Goal: Navigation & Orientation: Find specific page/section

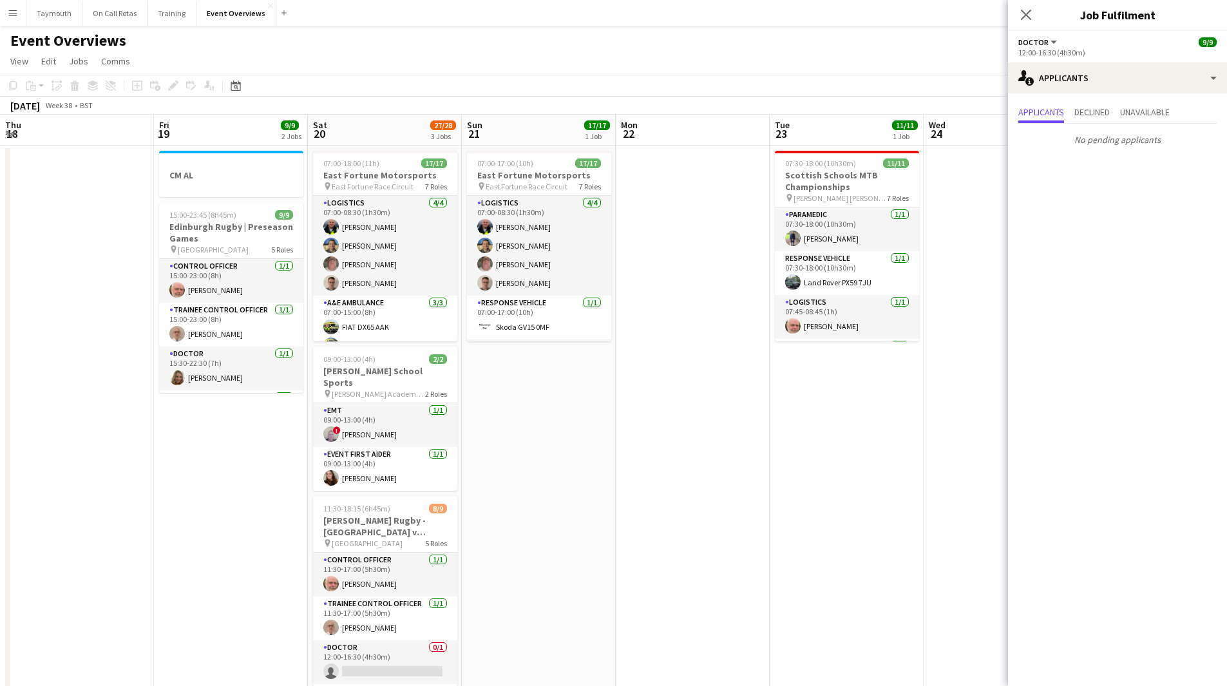
click at [179, 470] on app-calendar-viewport "Thu 18 Fri 19 9/9 2 Jobs Sat 20 27/28 3 Jobs Sun 21 17/17 1 Job Mon 22 Tue 23 1…" at bounding box center [613, 414] width 1227 height 599
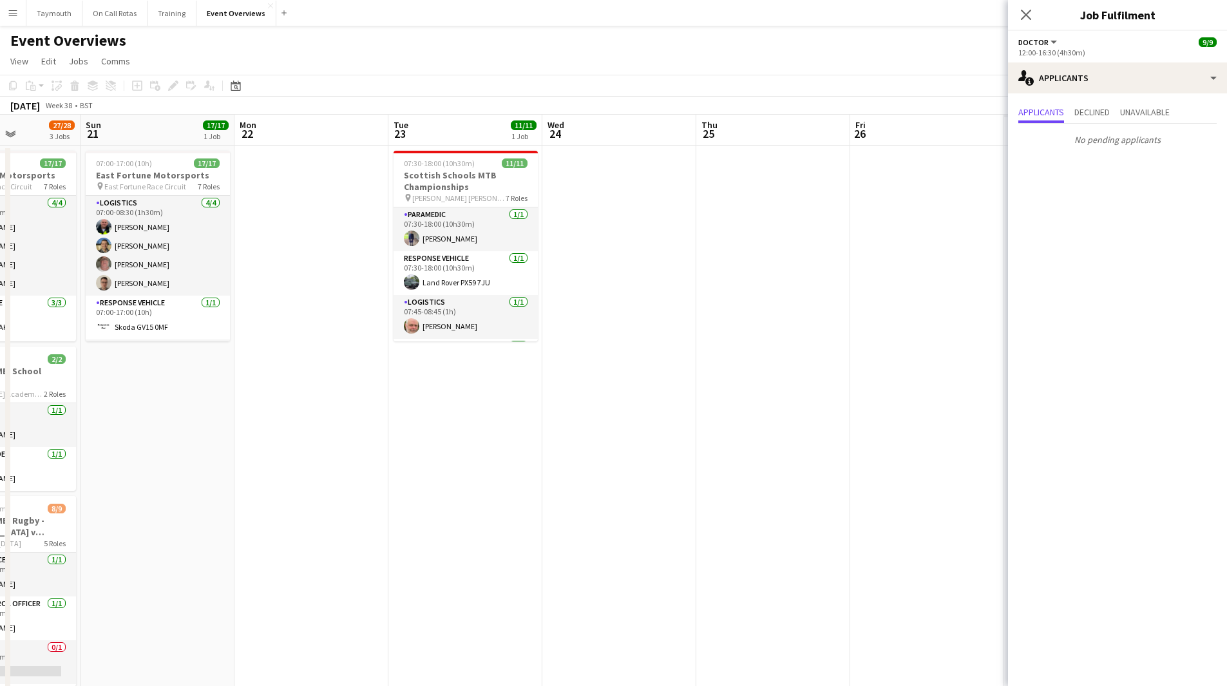
scroll to position [0, 381]
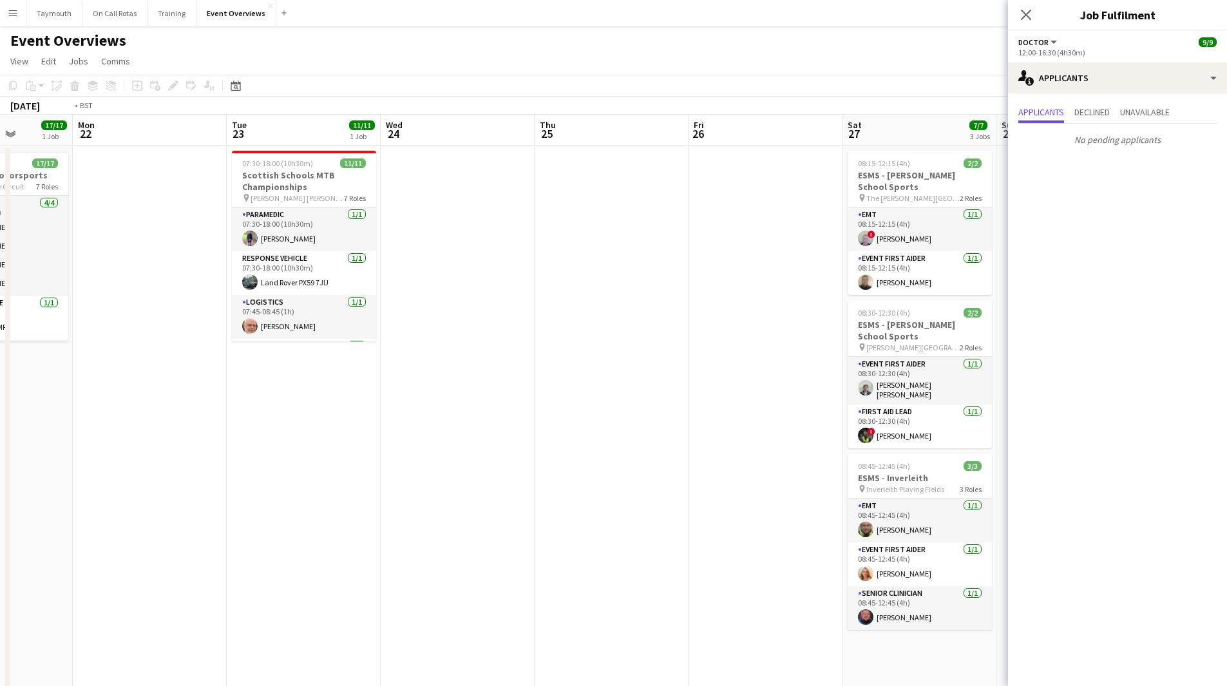
drag, startPoint x: 711, startPoint y: 515, endPoint x: 118, endPoint y: 520, distance: 593.4
click at [120, 522] on app-calendar-viewport "Fri 19 9/9 2 Jobs Sat 20 27/28 3 Jobs Sun 21 17/17 1 Job Mon 22 Tue 23 11/11 1 …" at bounding box center [613, 414] width 1227 height 599
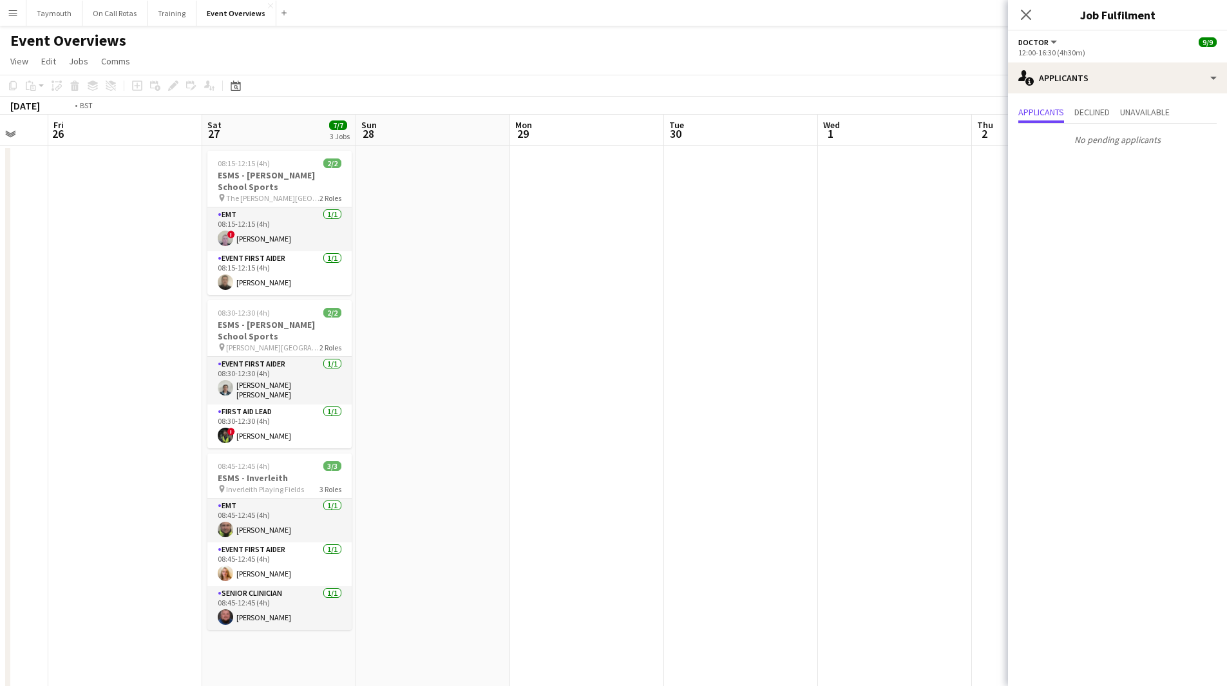
drag, startPoint x: 532, startPoint y: 523, endPoint x: 93, endPoint y: 532, distance: 438.2
click at [92, 532] on app-calendar-viewport "Tue 23 11/11 1 Job Wed 24 Thu 25 Fri 26 Sat 27 7/7 3 Jobs Sun 28 Mon 29 Tue 30 …" at bounding box center [613, 535] width 1227 height 841
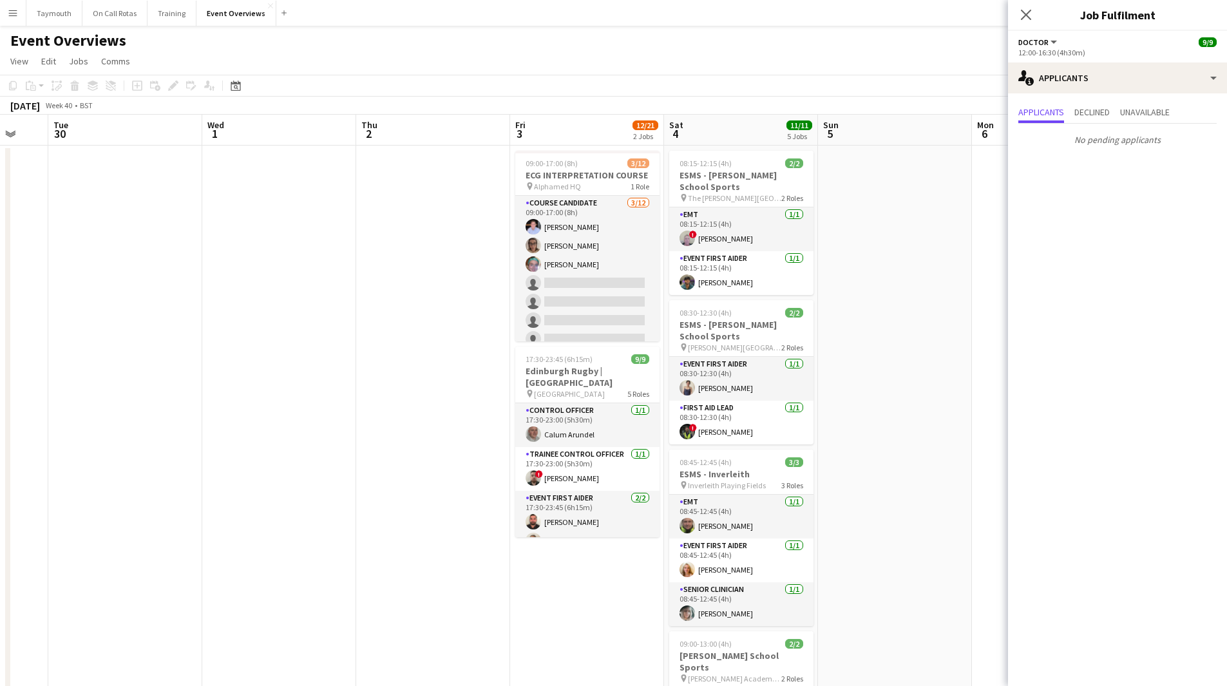
scroll to position [0, 413]
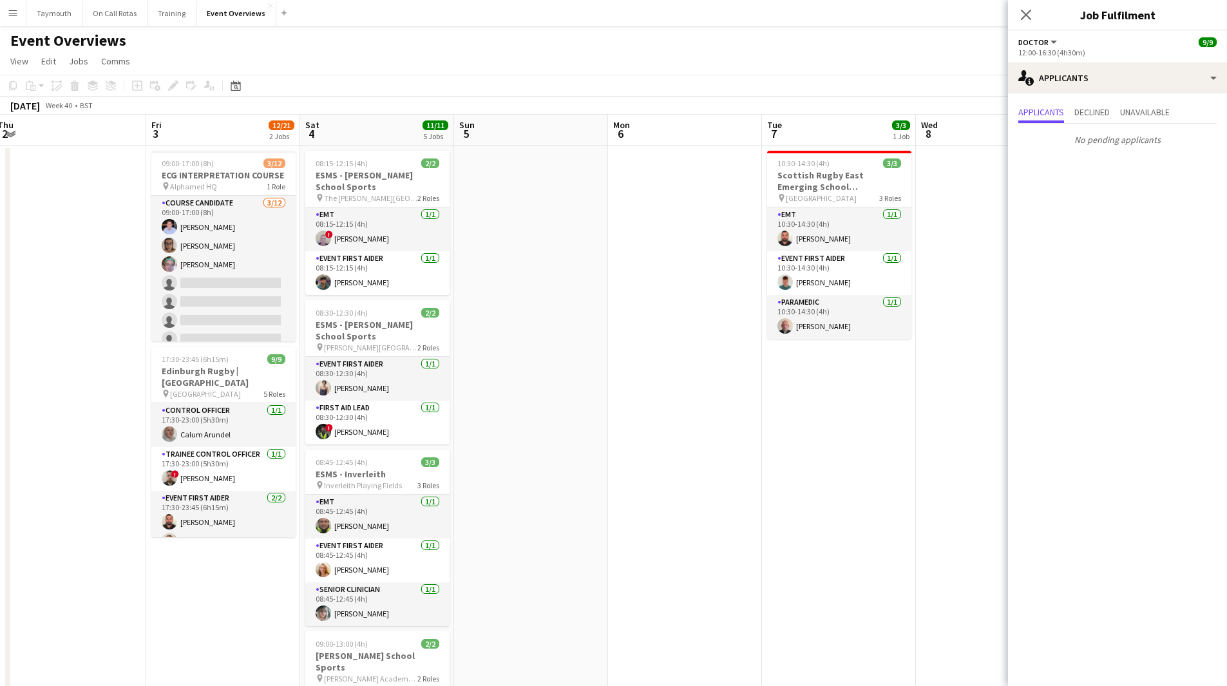
drag, startPoint x: 990, startPoint y: 390, endPoint x: 72, endPoint y: 410, distance: 918.3
click at [73, 410] on app-calendar-viewport "Sun 28 Mon 29 Tue 30 Wed 1 Thu 2 Fri 3 12/21 2 Jobs Sat 4 11/11 5 Jobs Sun 5 Mo…" at bounding box center [613, 535] width 1227 height 841
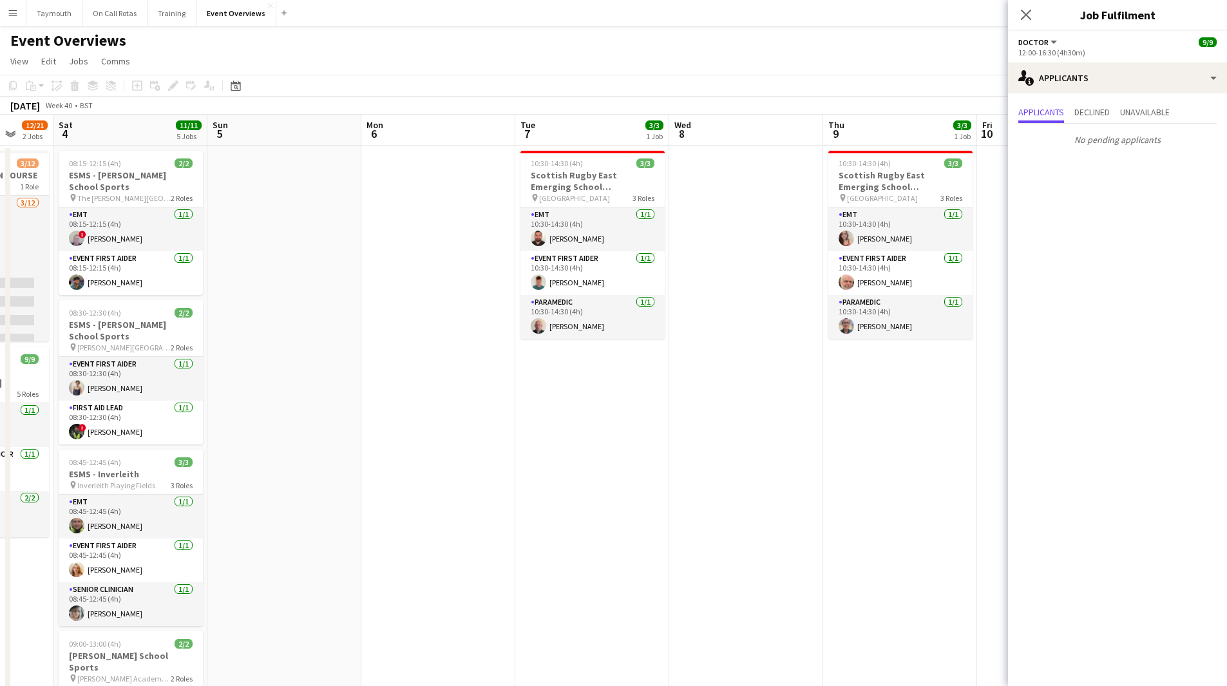
drag, startPoint x: 278, startPoint y: 446, endPoint x: 577, endPoint y: 471, distance: 299.9
click at [577, 471] on app-calendar-viewport "Wed 1 Thu 2 Fri 3 12/21 2 Jobs Sat 4 11/11 5 Jobs Sun 5 Mon 6 Tue 7 3/3 1 Job W…" at bounding box center [613, 535] width 1227 height 841
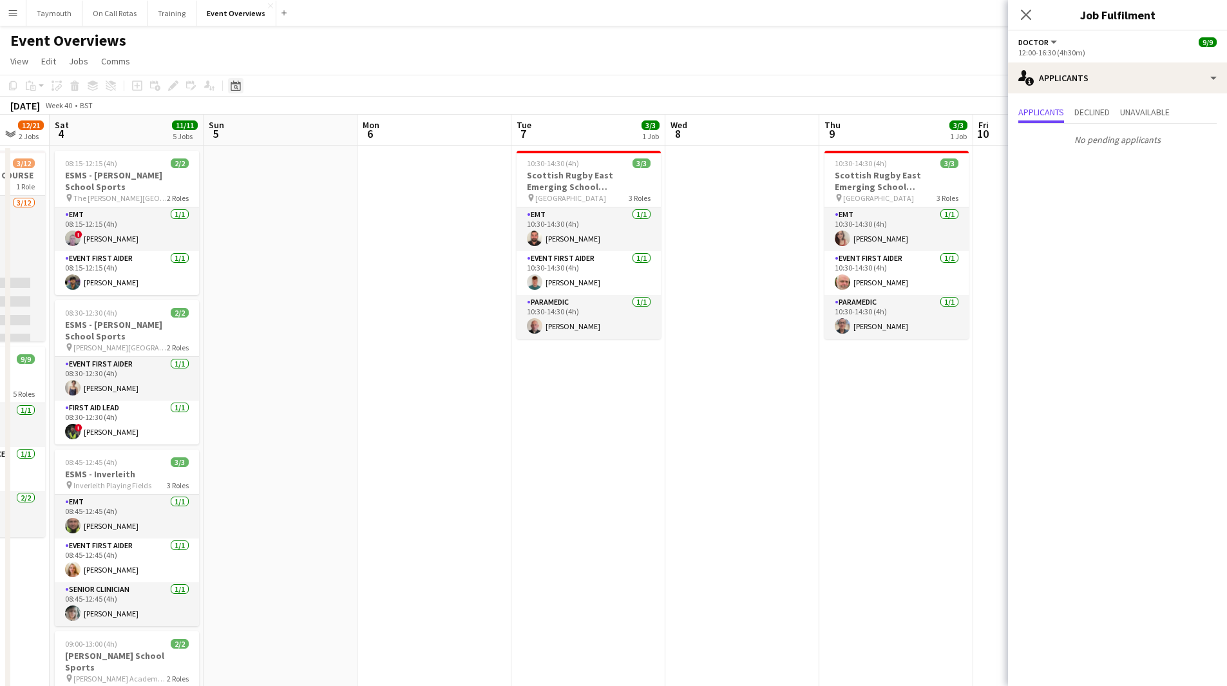
click at [233, 82] on icon "Date picker" at bounding box center [236, 86] width 10 height 10
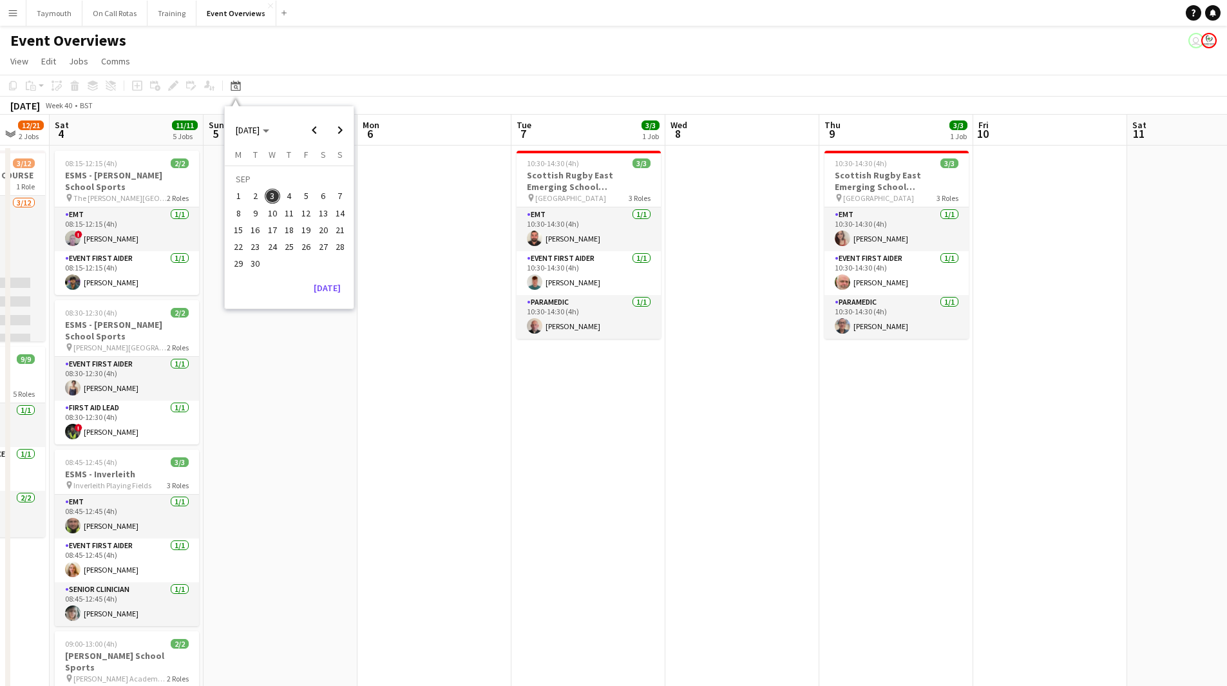
click at [320, 232] on span "20" at bounding box center [323, 229] width 15 height 15
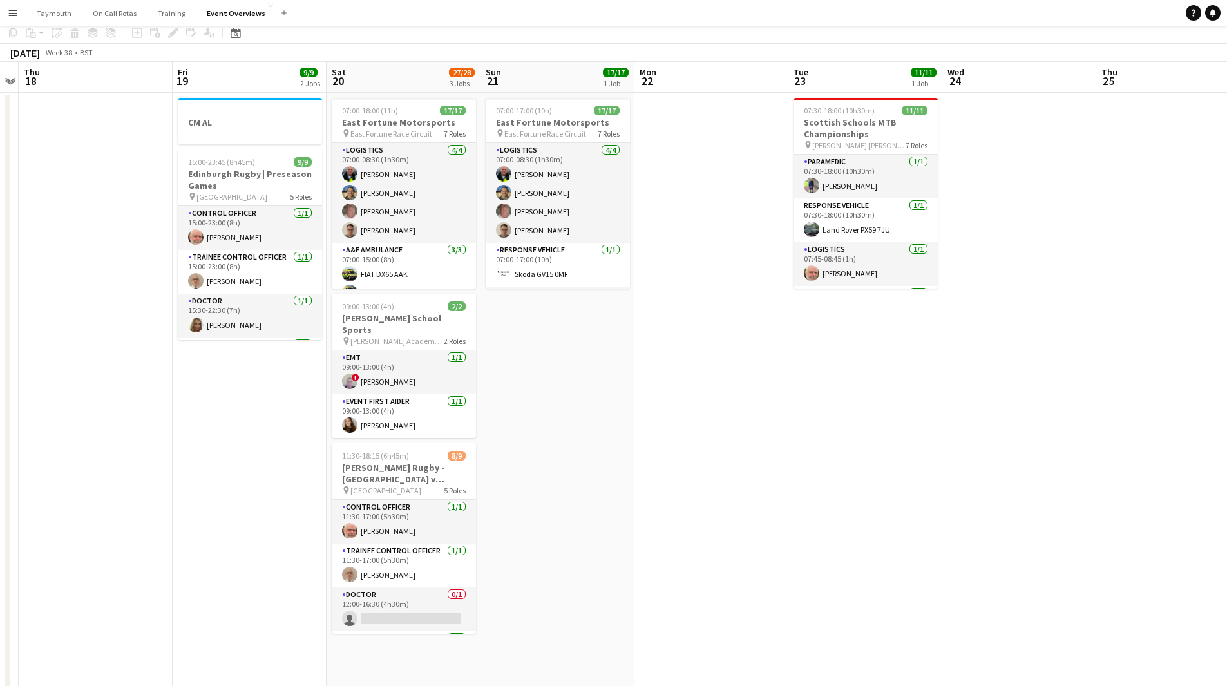
scroll to position [0, 0]
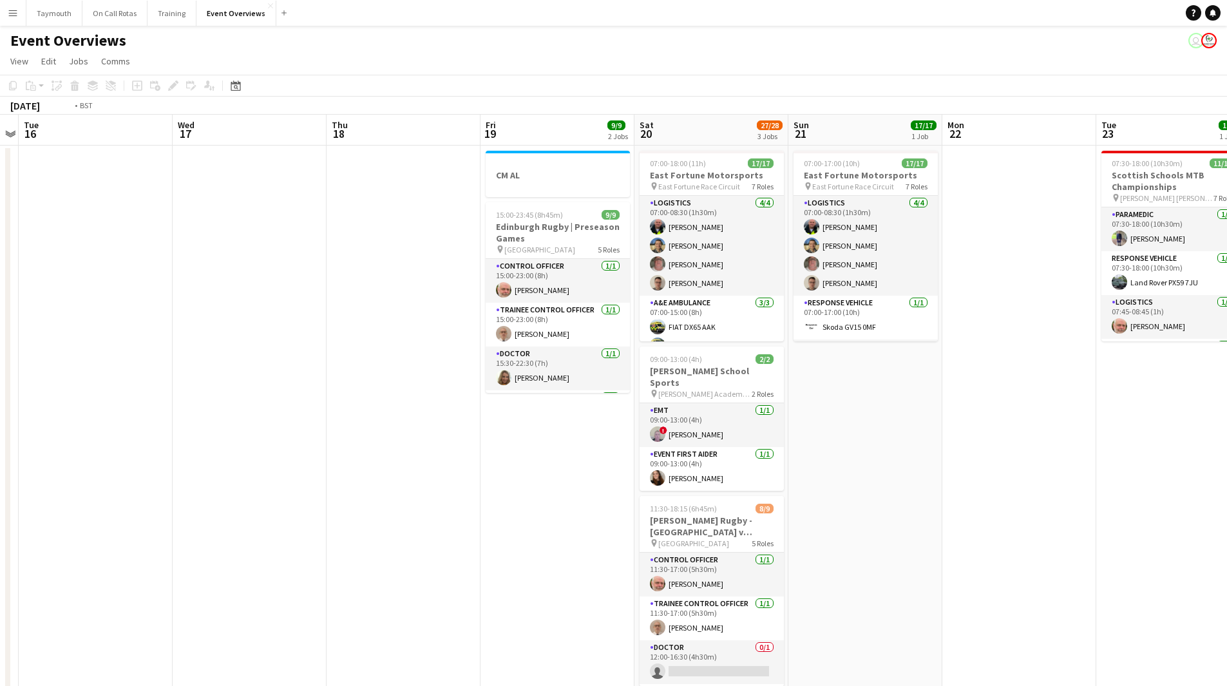
drag, startPoint x: 342, startPoint y: 530, endPoint x: 702, endPoint y: 566, distance: 361.3
click at [814, 530] on app-calendar-viewport "Sat 13 Sun 14 Mon 15 Tue 16 Wed 17 Thu 18 Fri 19 9/9 2 Jobs Sat 20 27/28 3 Jobs…" at bounding box center [613, 535] width 1227 height 841
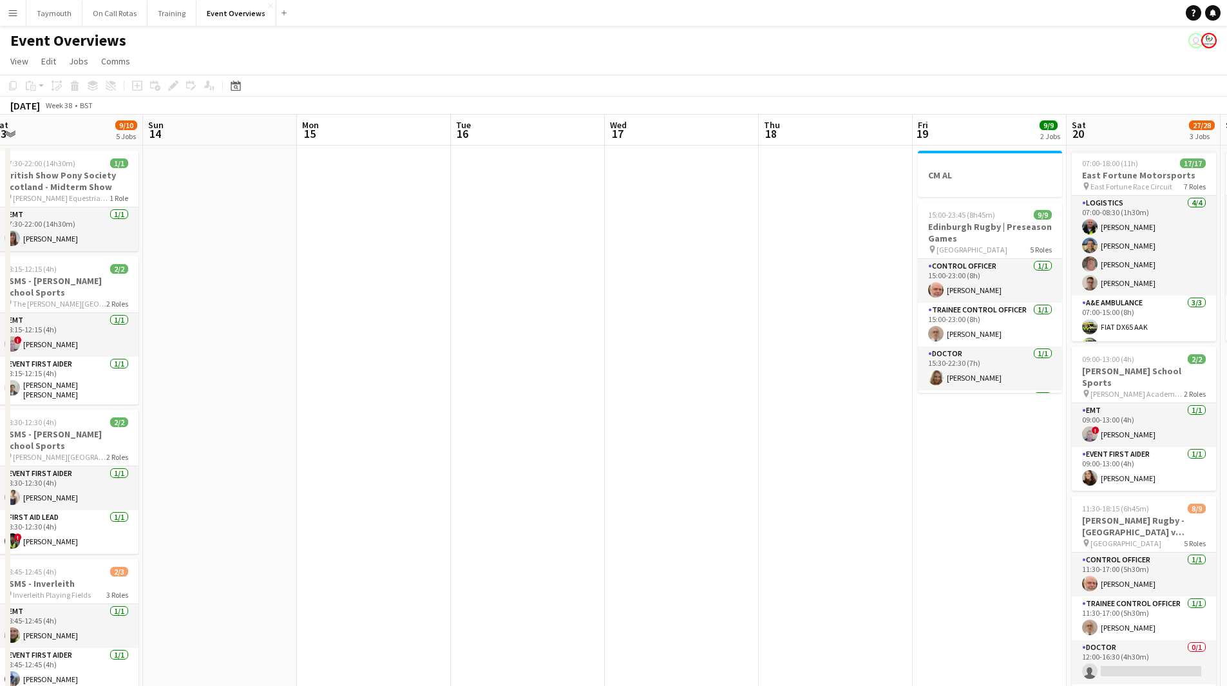
drag, startPoint x: 419, startPoint y: 547, endPoint x: 973, endPoint y: 551, distance: 554.1
click at [952, 546] on app-calendar-viewport "Thu 11 3/3 1 Job Fri 12 17/30 2 Jobs Sat 13 9/10 5 Jobs Sun 14 Mon 15 Tue 16 We…" at bounding box center [613, 535] width 1227 height 841
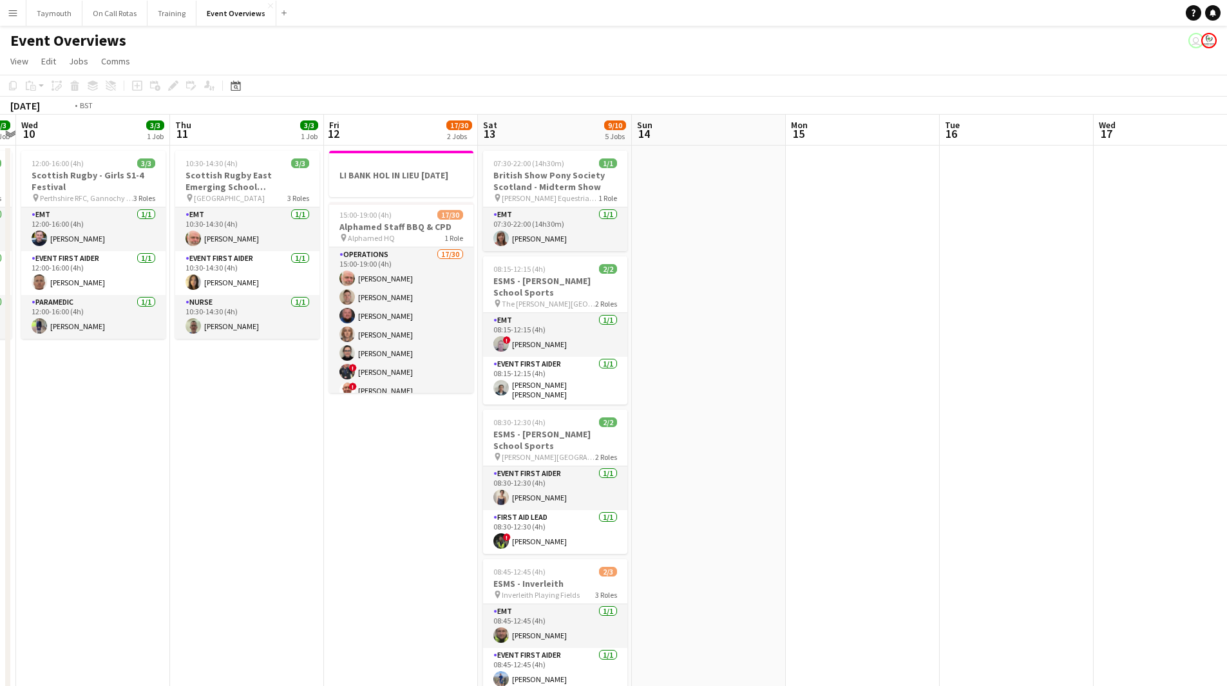
drag, startPoint x: 882, startPoint y: 551, endPoint x: 1132, endPoint y: 564, distance: 250.3
click at [1160, 547] on app-calendar-viewport "Sun 7 18/18 3 Jobs Mon 8 Tue 9 3/3 1 Job Wed 10 3/3 1 Job Thu 11 3/3 1 Job Fri …" at bounding box center [613, 535] width 1227 height 841
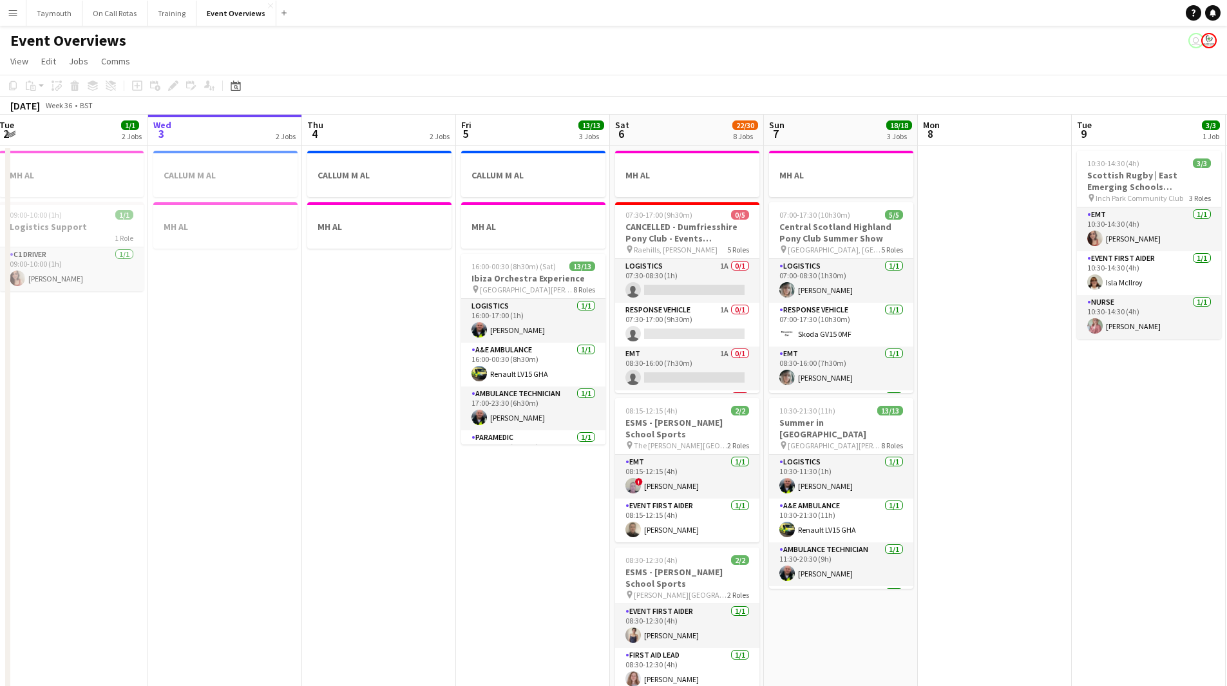
scroll to position [0, 311]
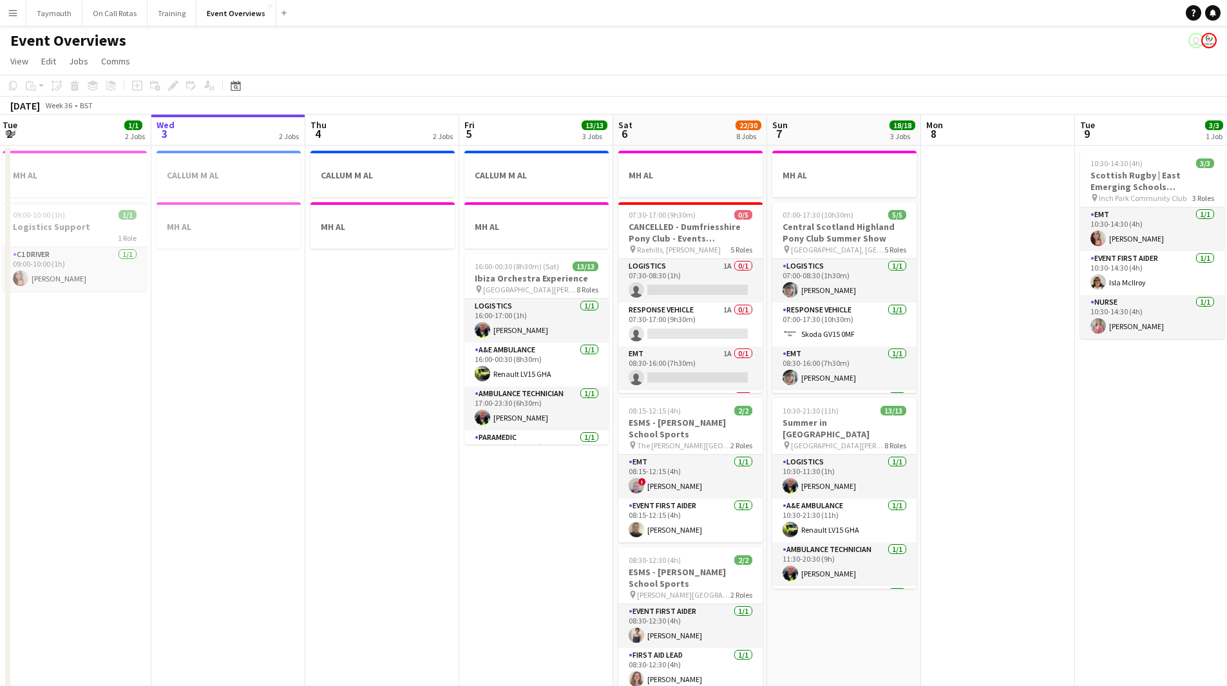
drag, startPoint x: 680, startPoint y: 552, endPoint x: 895, endPoint y: 556, distance: 215.2
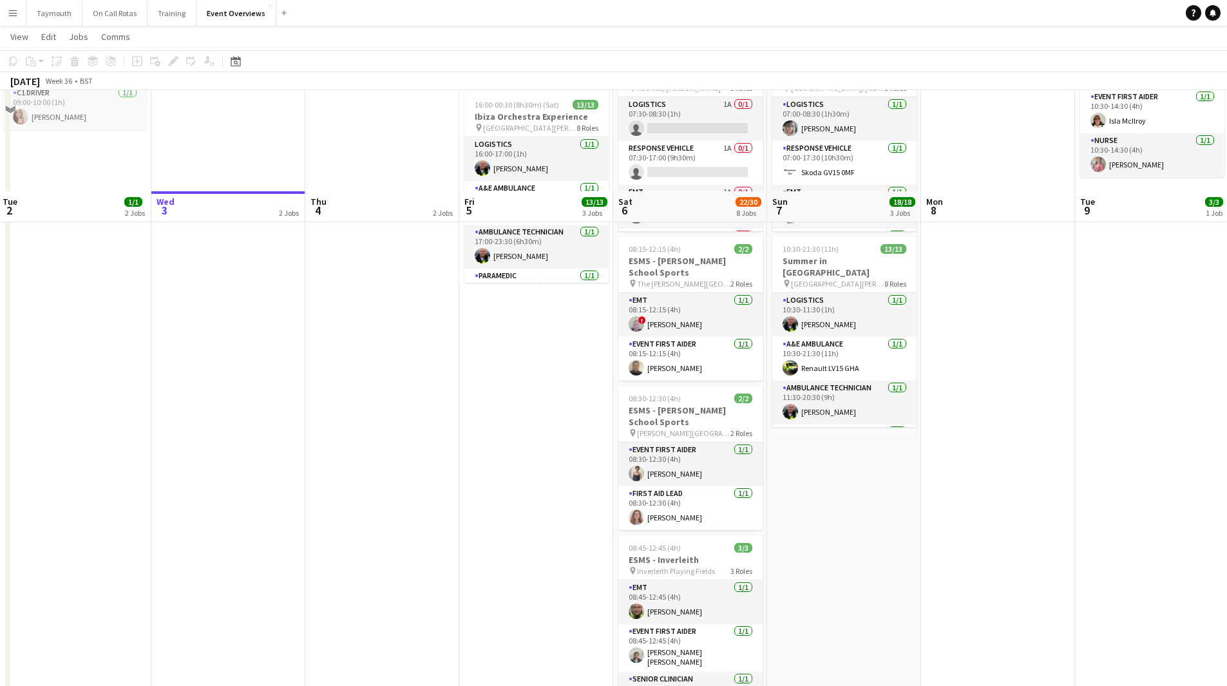
scroll to position [151, 0]
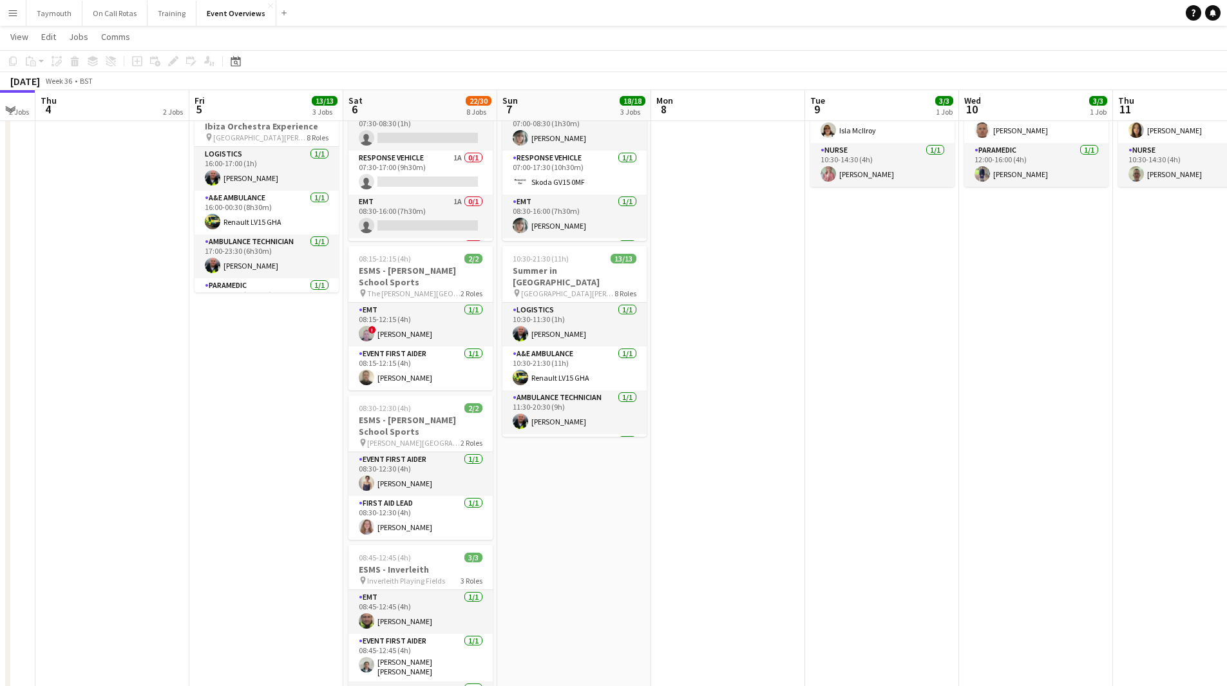
drag, startPoint x: 937, startPoint y: 553, endPoint x: 34, endPoint y: 586, distance: 904.5
click at [34, 587] on app-calendar-viewport "Sun 31 2/2 2 Jobs Mon 1 1/1 2 Jobs Tue 2 1/1 2 Jobs Wed 3 2 Jobs Thu 4 2 Jobs F…" at bounding box center [613, 582] width 1227 height 1366
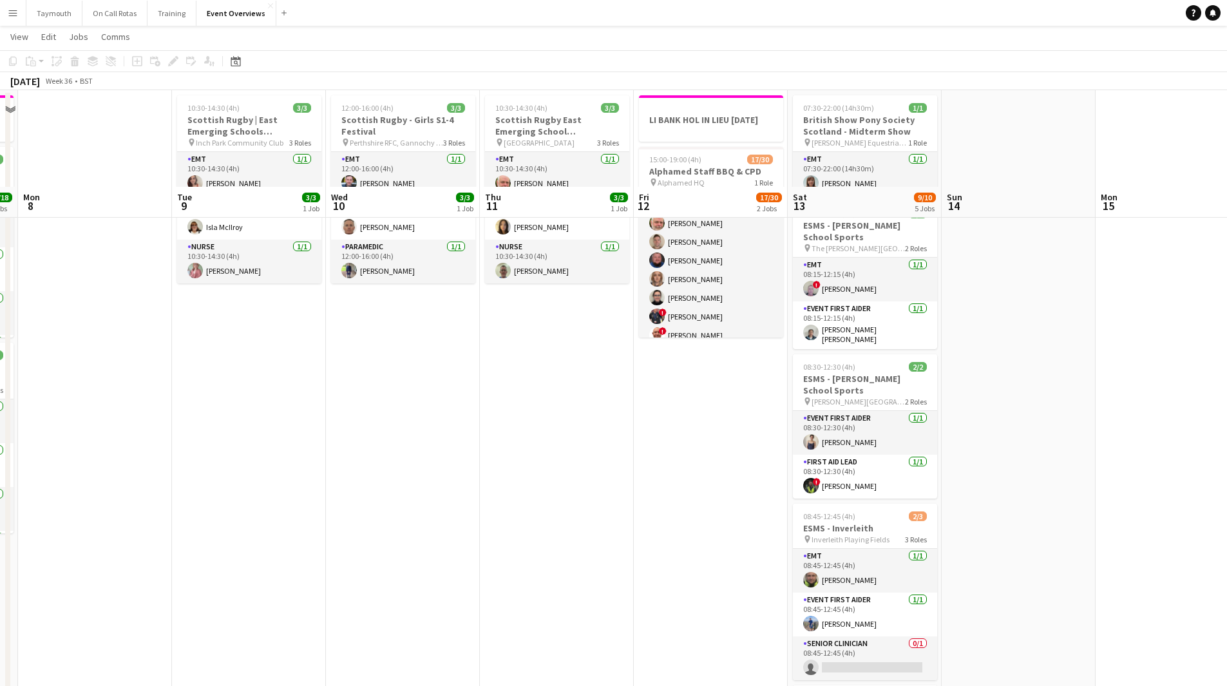
scroll to position [0, 0]
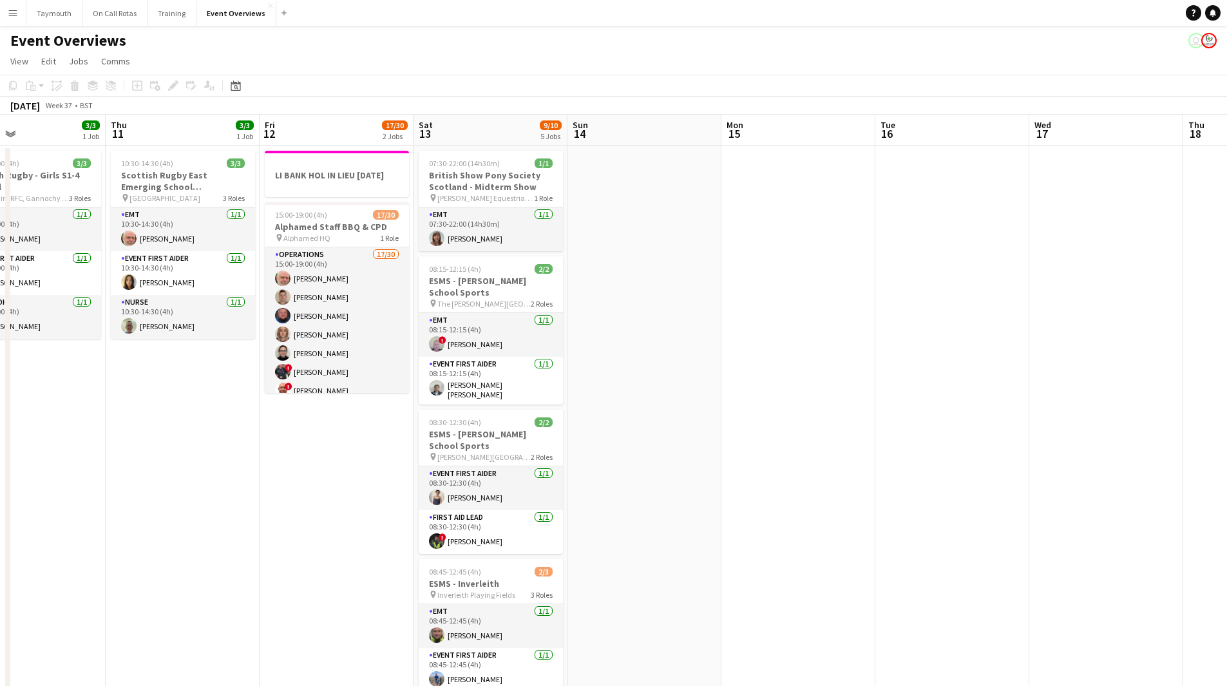
drag, startPoint x: 311, startPoint y: 581, endPoint x: 294, endPoint y: 579, distance: 16.9
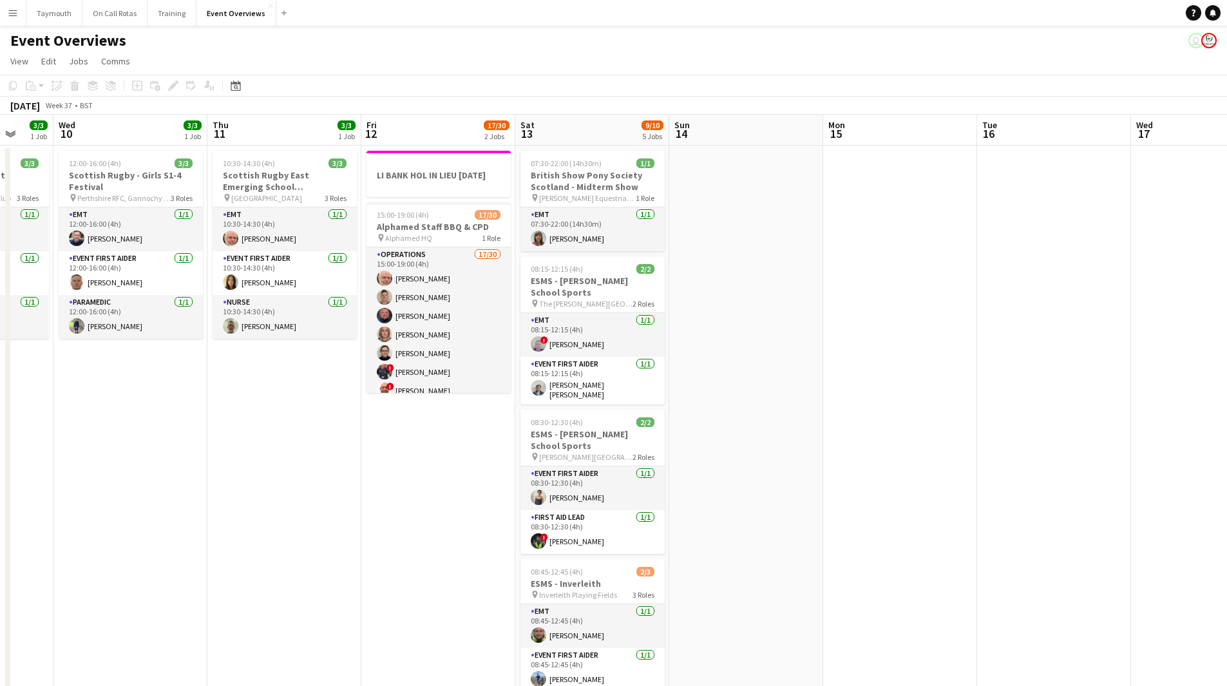
drag, startPoint x: 321, startPoint y: 559, endPoint x: 191, endPoint y: 563, distance: 130.9
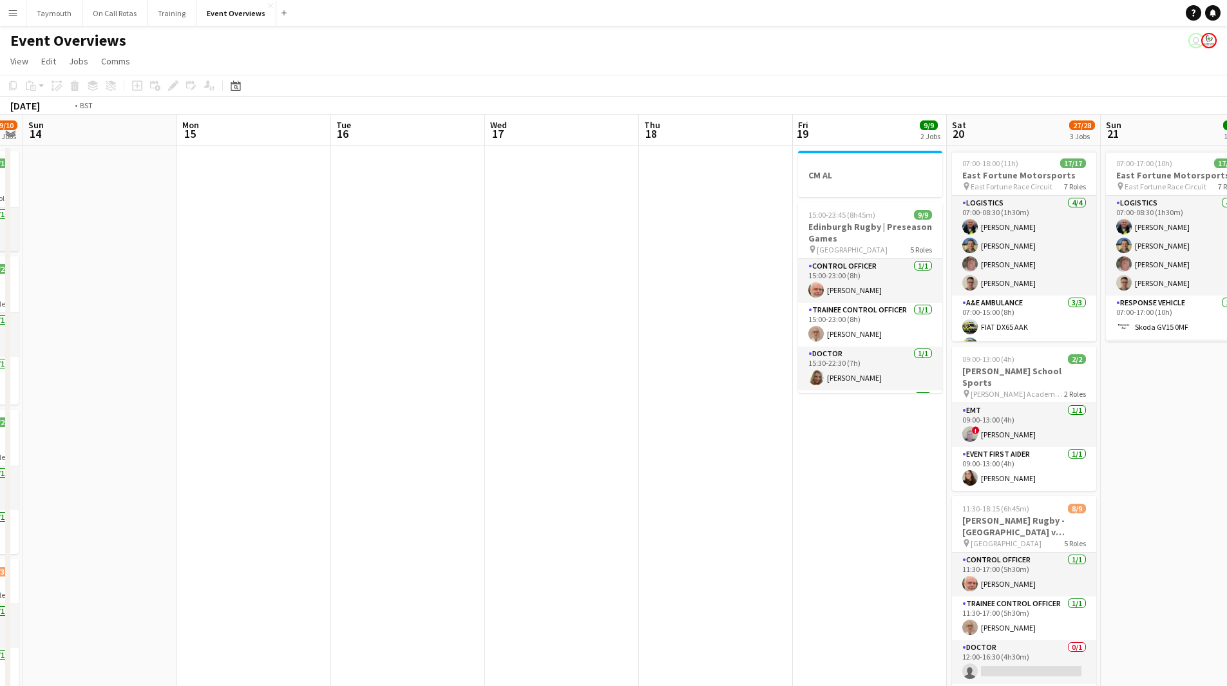
drag, startPoint x: 906, startPoint y: 533, endPoint x: 152, endPoint y: 551, distance: 754.0
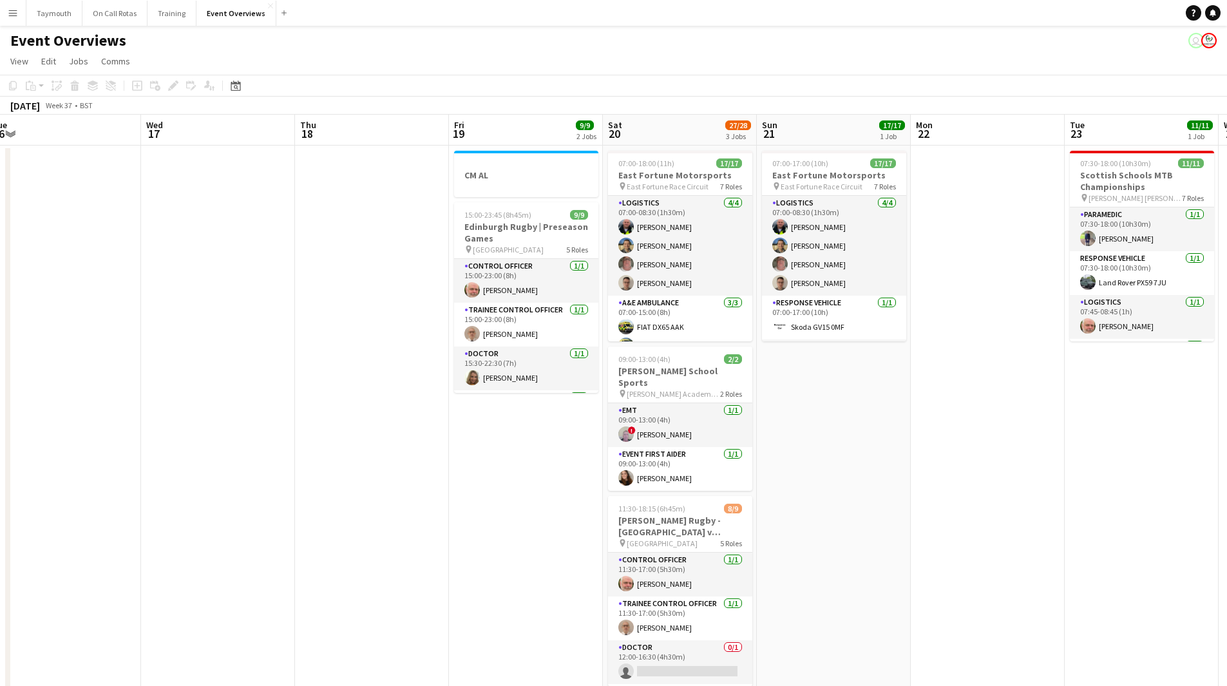
drag, startPoint x: 507, startPoint y: 562, endPoint x: 207, endPoint y: 581, distance: 300.2
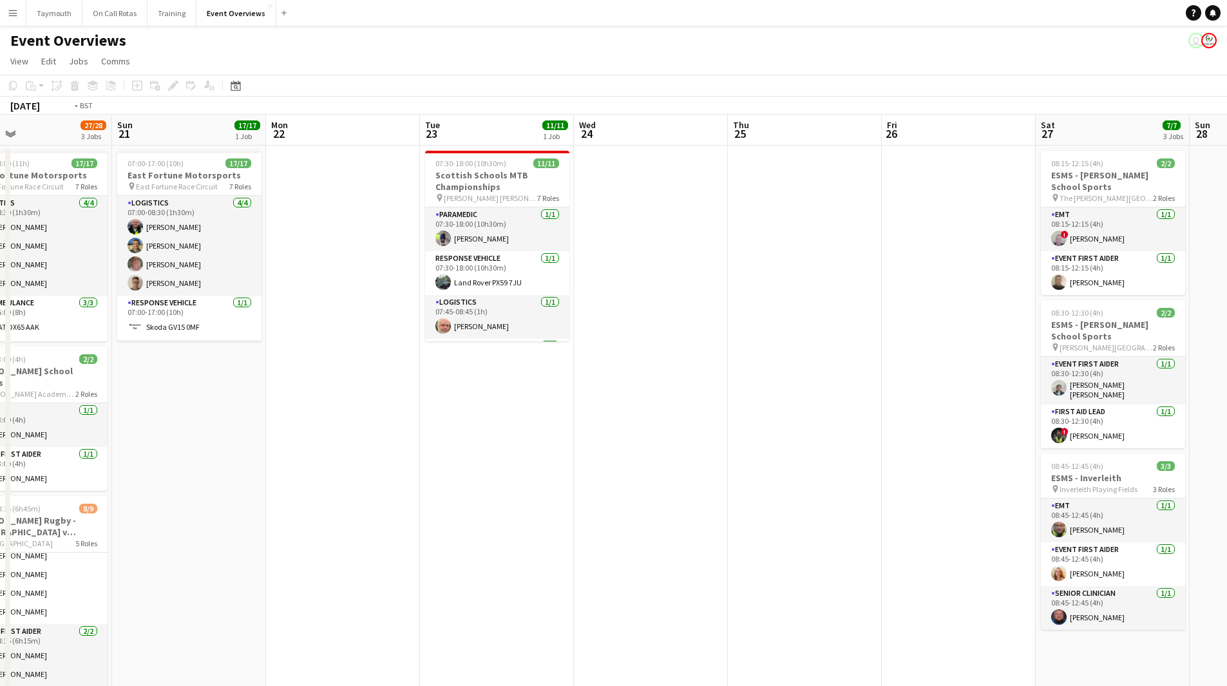
drag, startPoint x: 413, startPoint y: 576, endPoint x: 412, endPoint y: 542, distance: 33.5
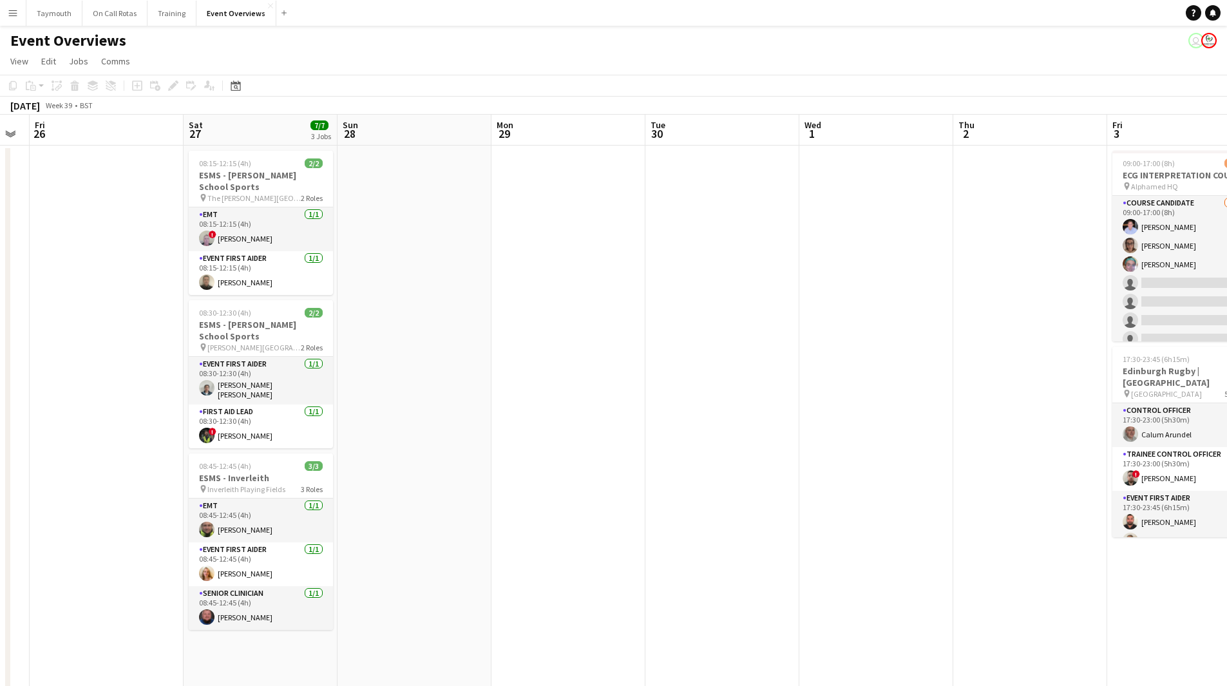
drag, startPoint x: 625, startPoint y: 533, endPoint x: 39, endPoint y: 543, distance: 586.4
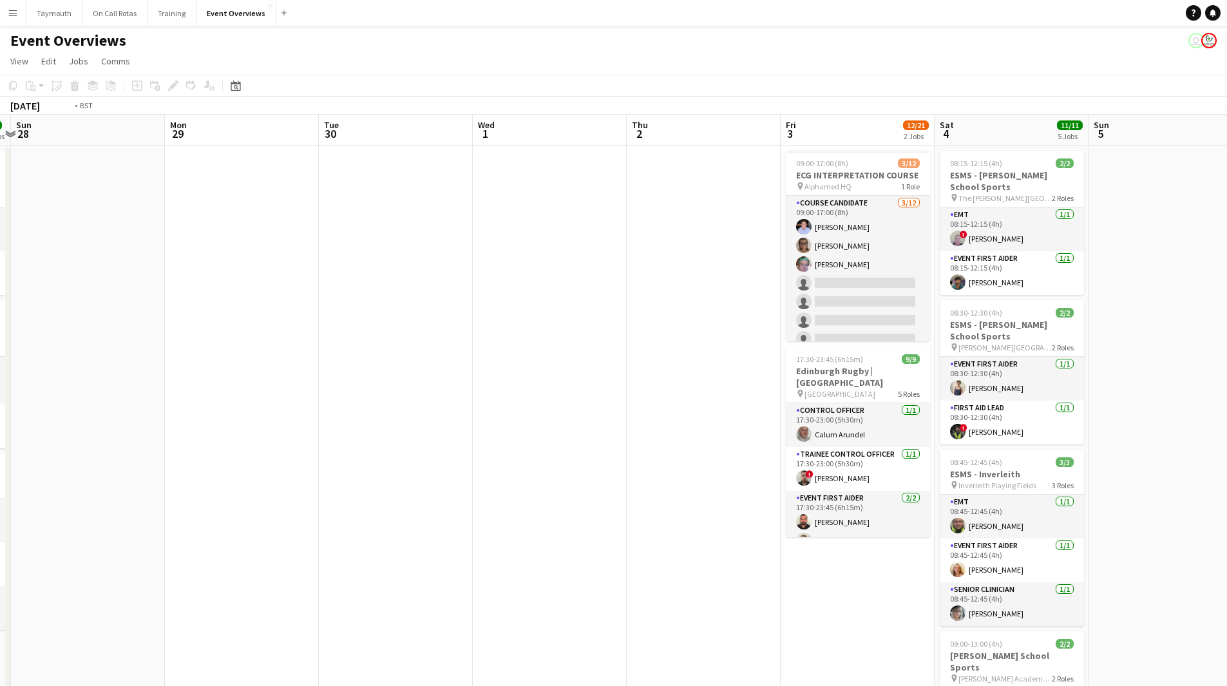
drag, startPoint x: 153, startPoint y: 546, endPoint x: 169, endPoint y: 535, distance: 19.1
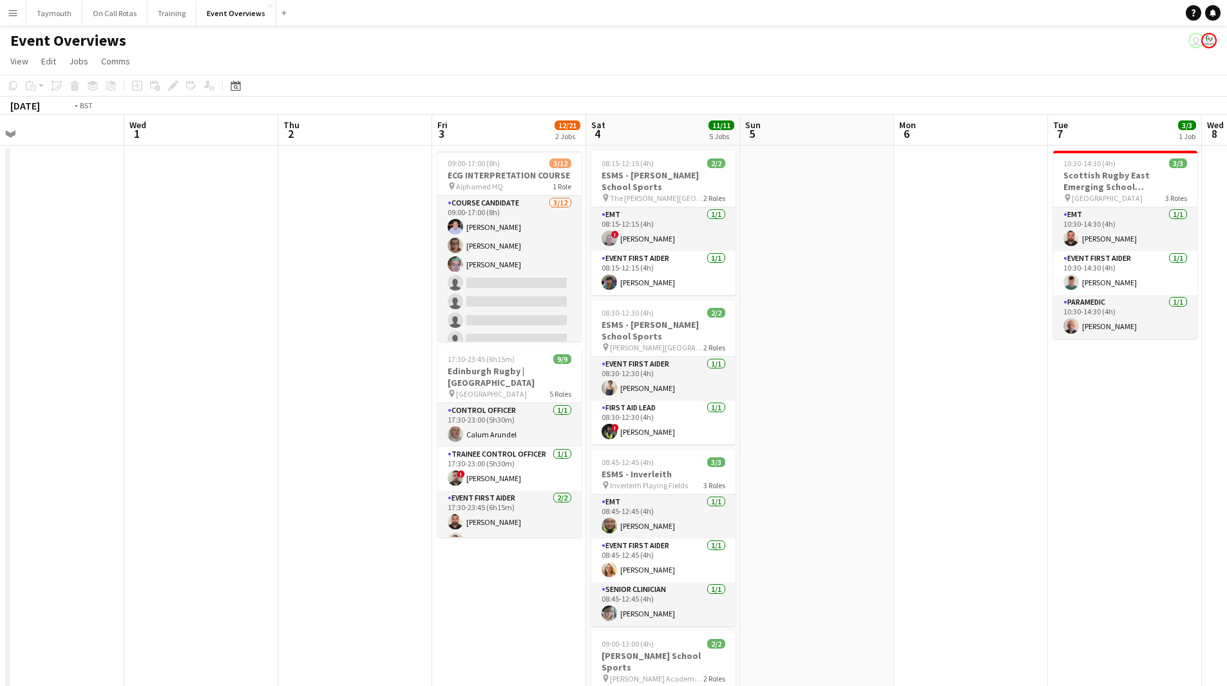
drag, startPoint x: 423, startPoint y: 528, endPoint x: 106, endPoint y: 526, distance: 317.0
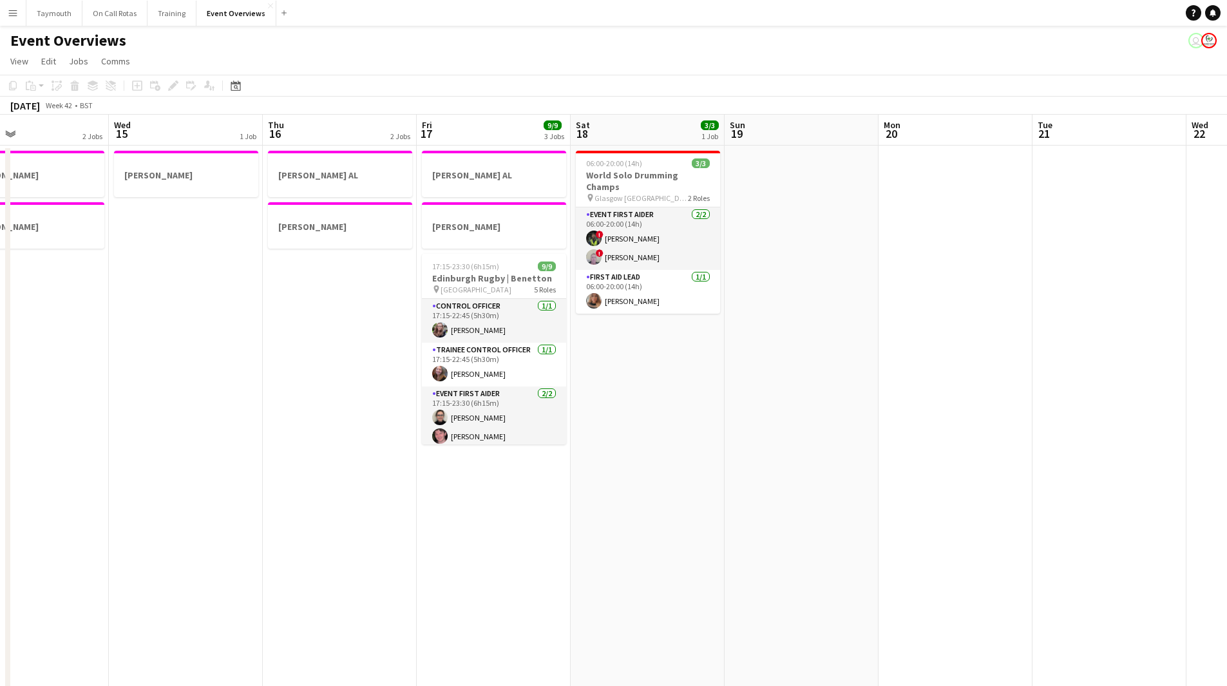
scroll to position [0, 470]
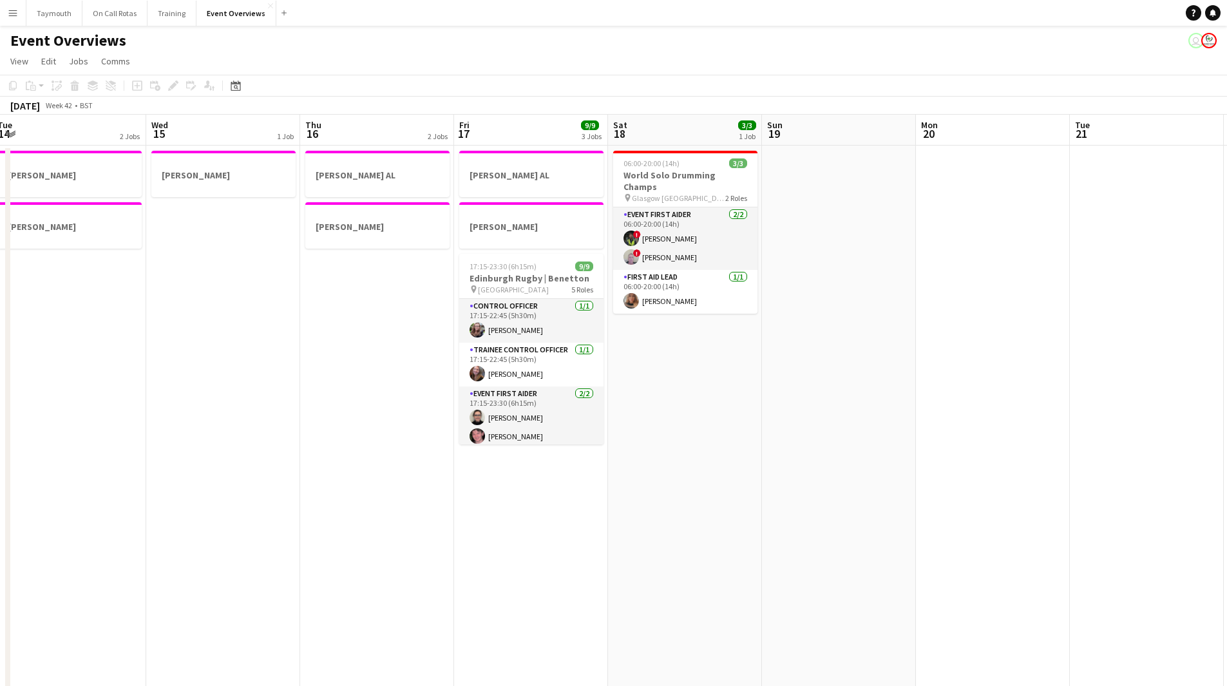
drag, startPoint x: 1018, startPoint y: 511, endPoint x: 362, endPoint y: 537, distance: 656.4
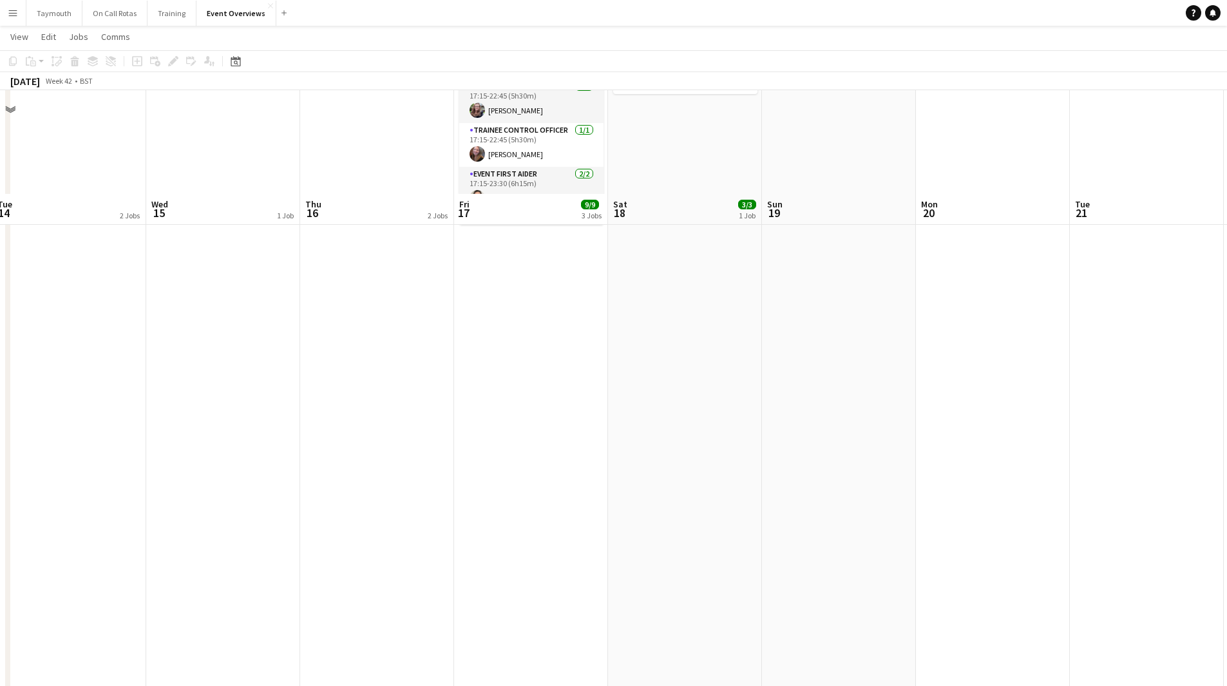
scroll to position [322, 0]
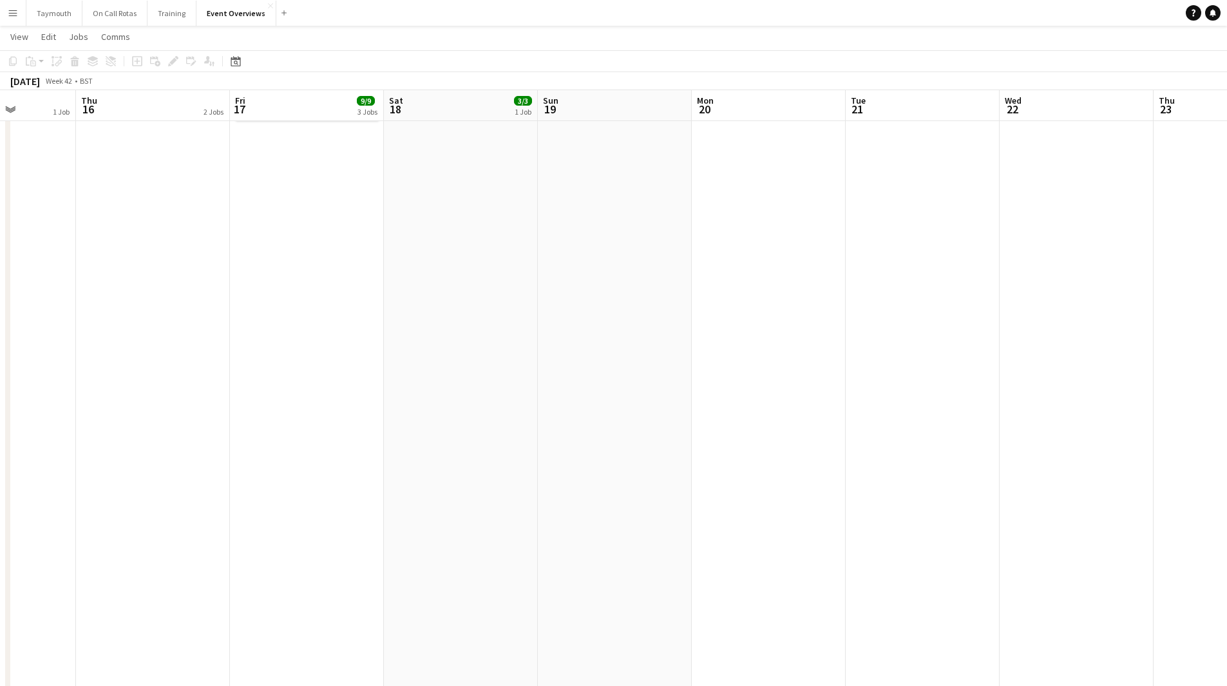
drag, startPoint x: 521, startPoint y: 552, endPoint x: 165, endPoint y: 534, distance: 356.1
click at [0, 562] on html "Menu Boards Boards Boards All jobs Status Workforce Workforce My Workforce Recr…" at bounding box center [613, 386] width 1227 height 1417
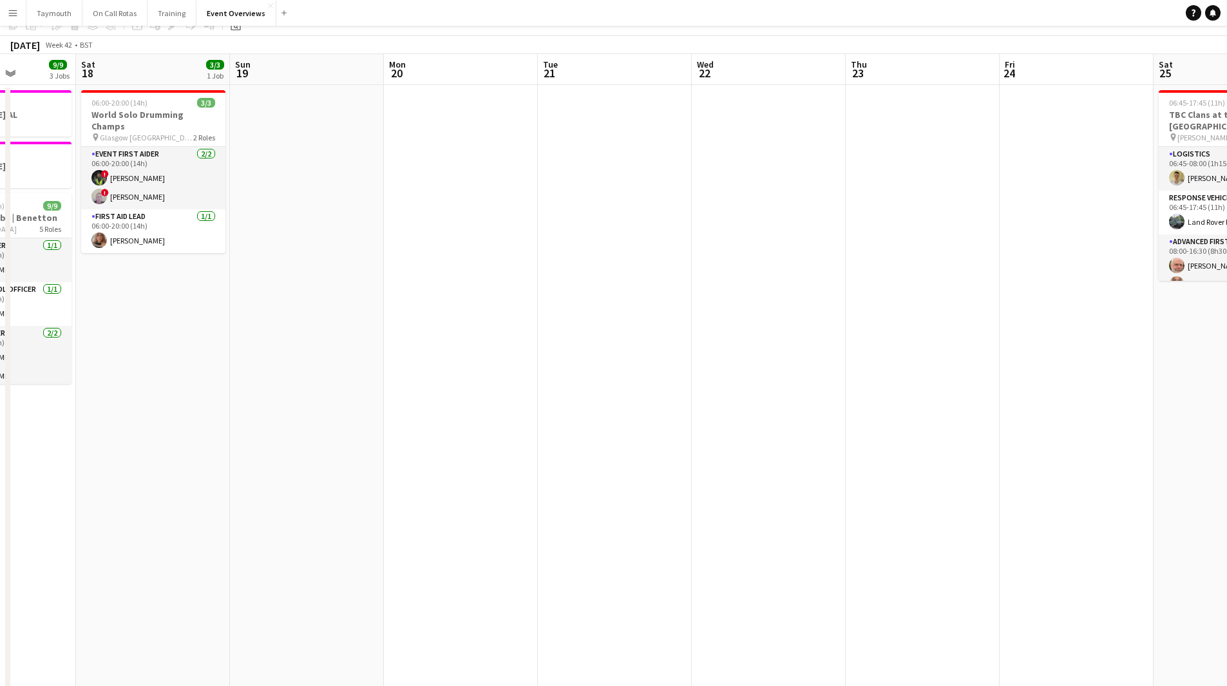
scroll to position [0, 0]
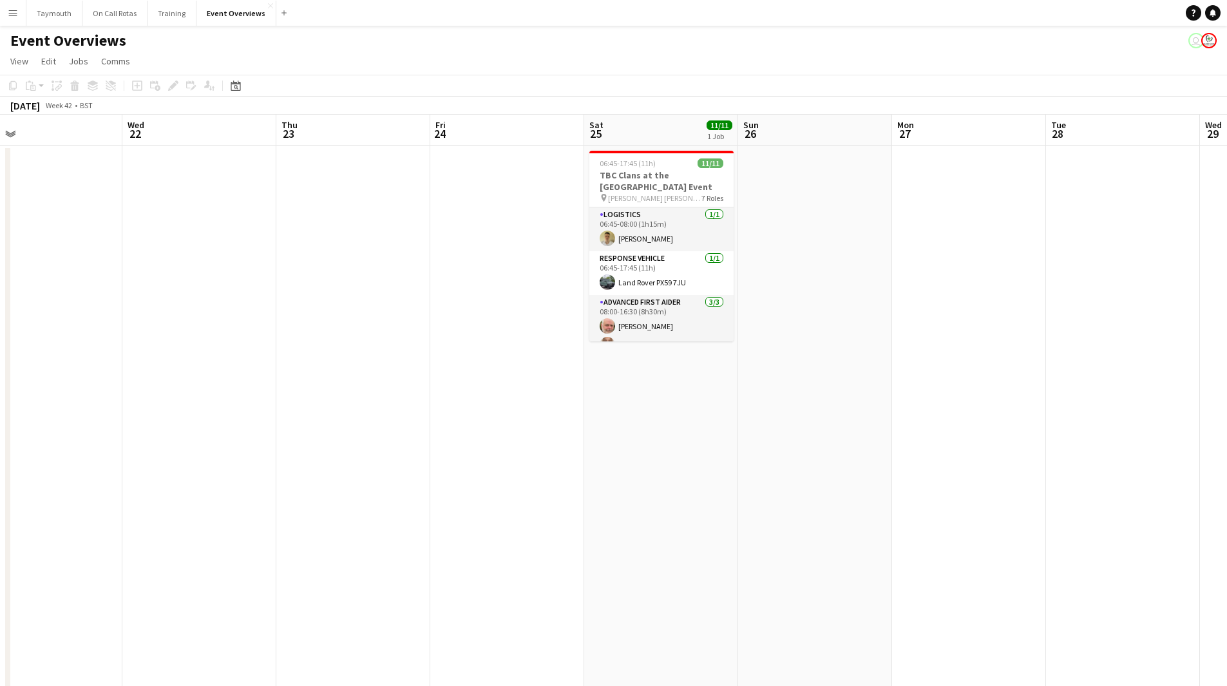
drag, startPoint x: 618, startPoint y: 523, endPoint x: 136, endPoint y: 553, distance: 483.5
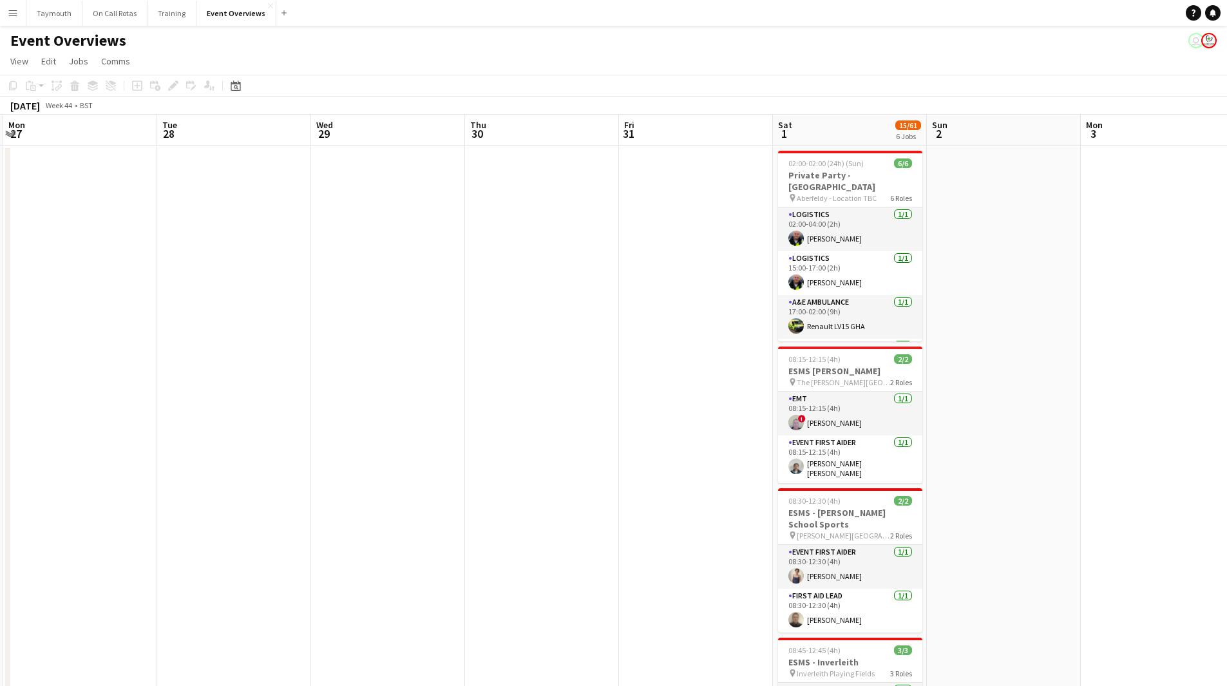
scroll to position [0, 477]
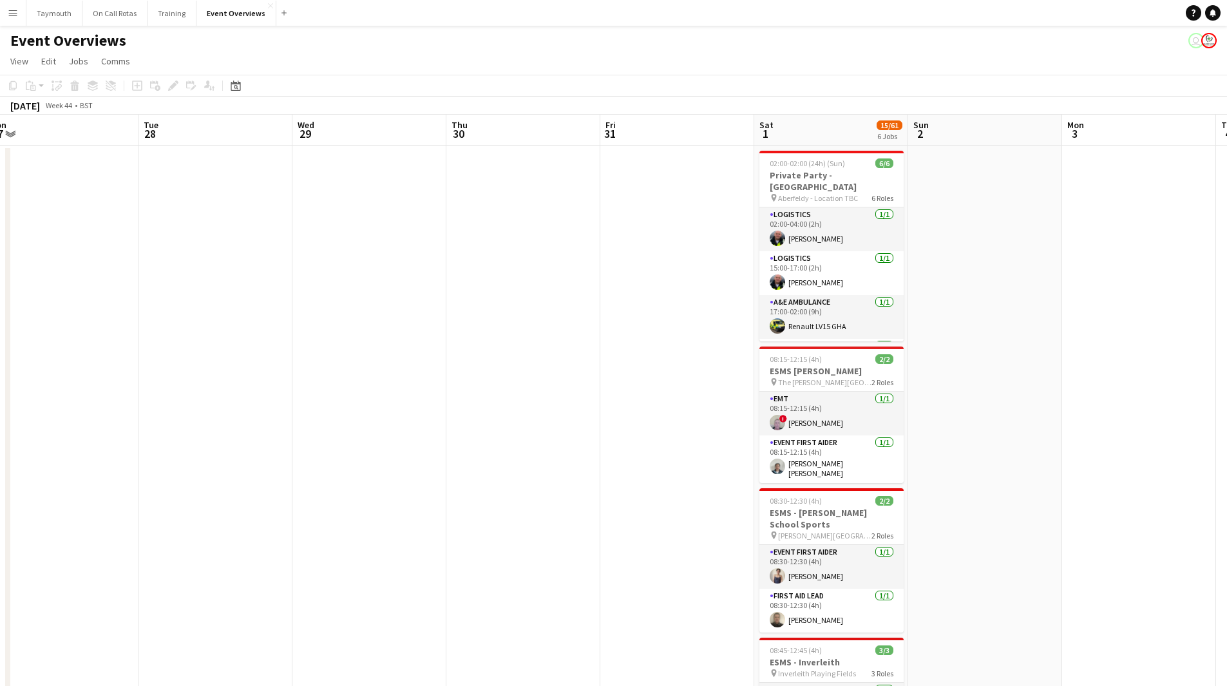
drag, startPoint x: 469, startPoint y: 546, endPoint x: 218, endPoint y: 561, distance: 251.0
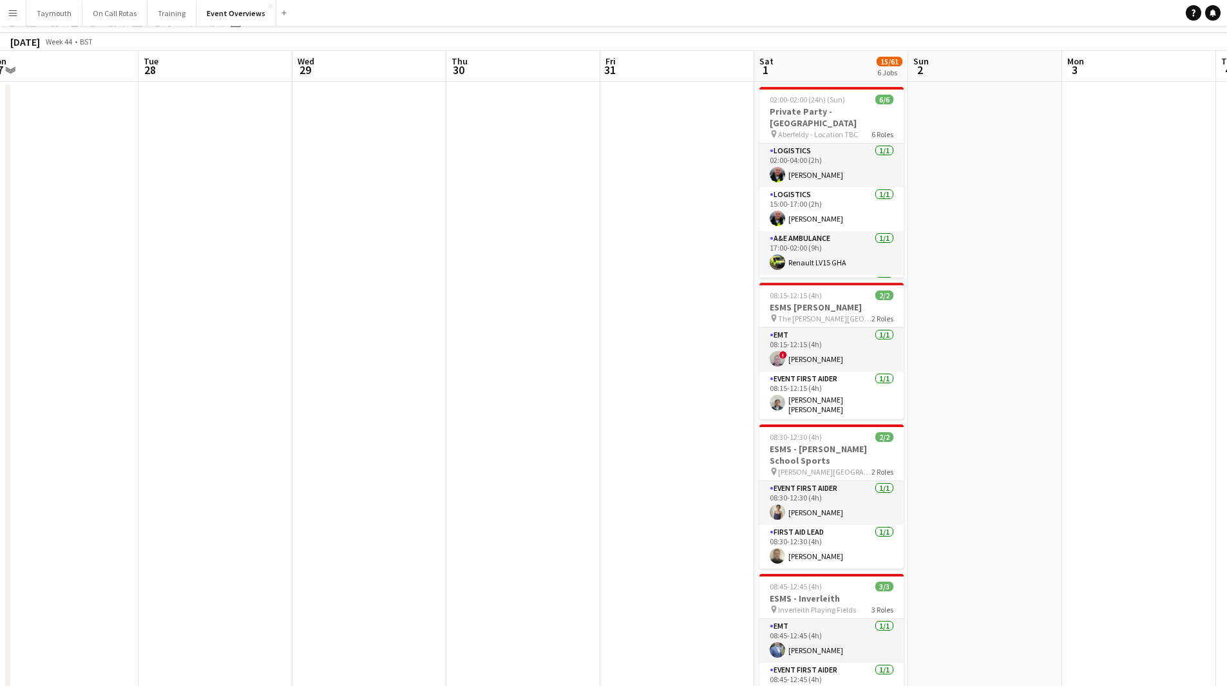
scroll to position [0, 0]
